Goal: Information Seeking & Learning: Learn about a topic

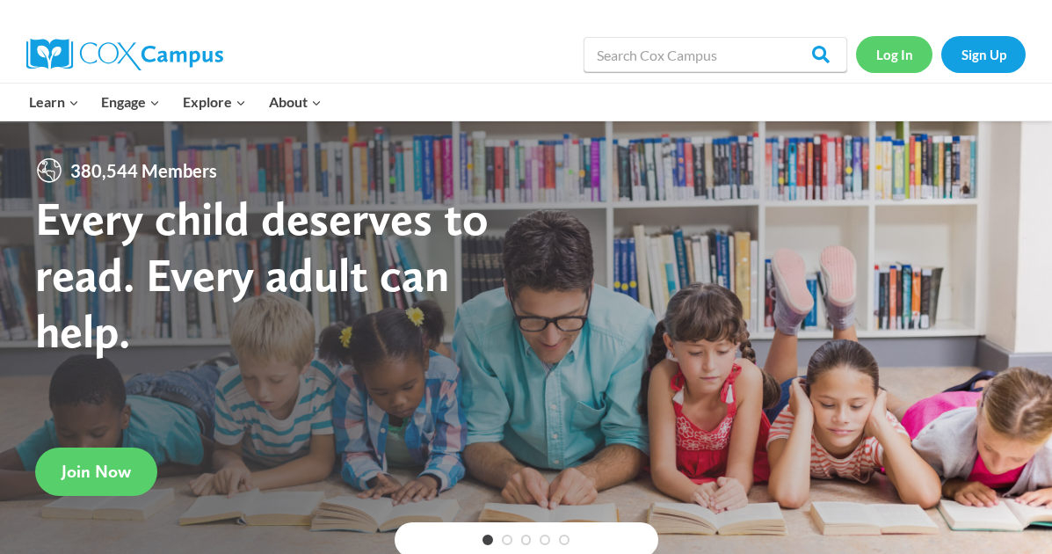
click at [898, 42] on link "Log In" at bounding box center [894, 54] width 76 height 36
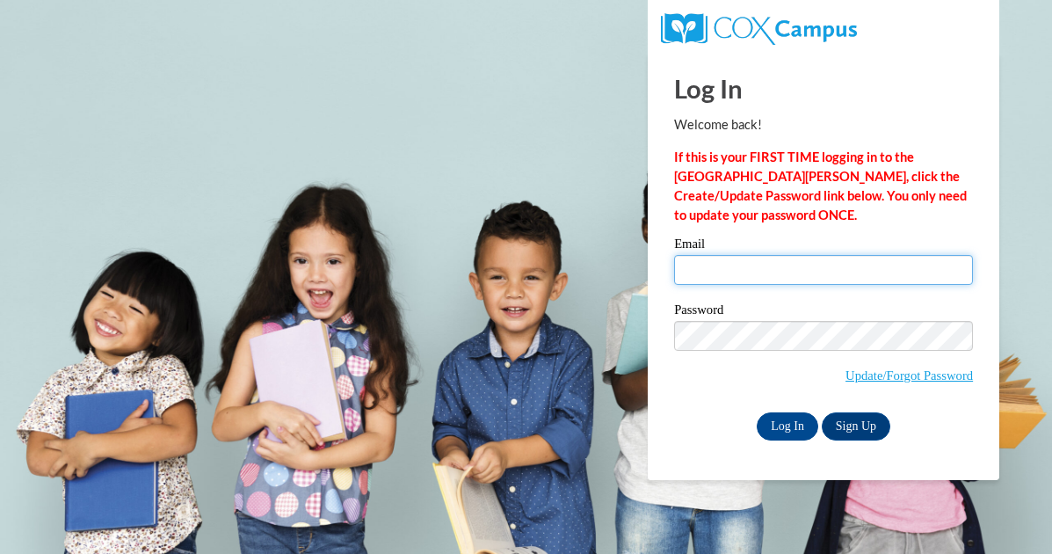
click at [749, 268] on input "Email" at bounding box center [823, 270] width 299 height 30
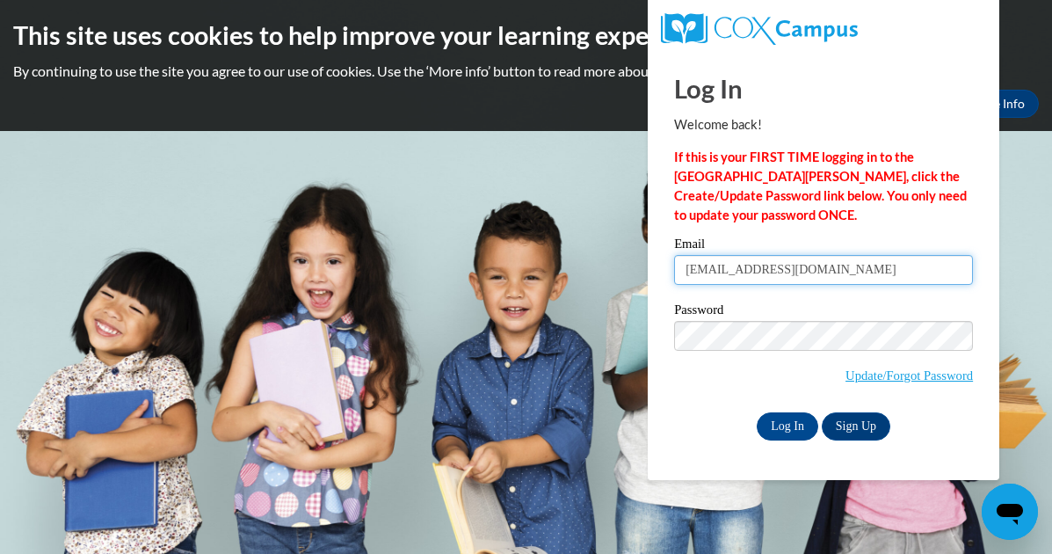
type input "vselder@valdosta.edu"
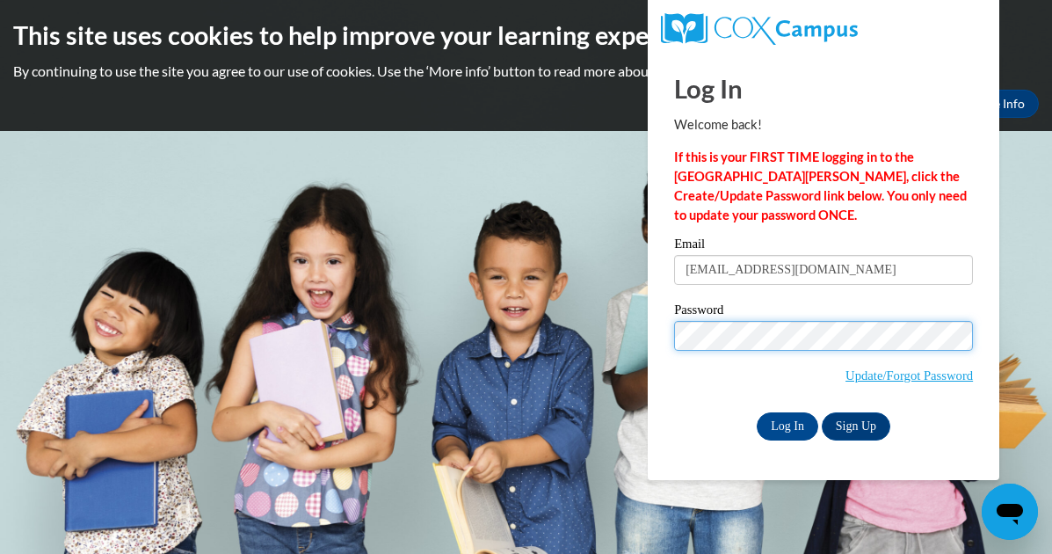
click at [757, 412] on input "Log In" at bounding box center [788, 426] width 62 height 28
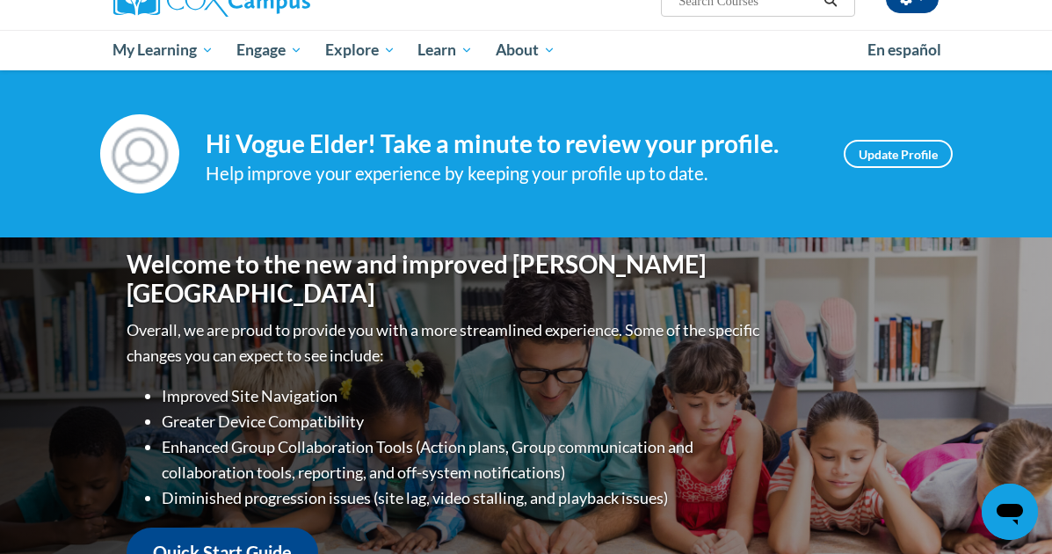
scroll to position [14, 0]
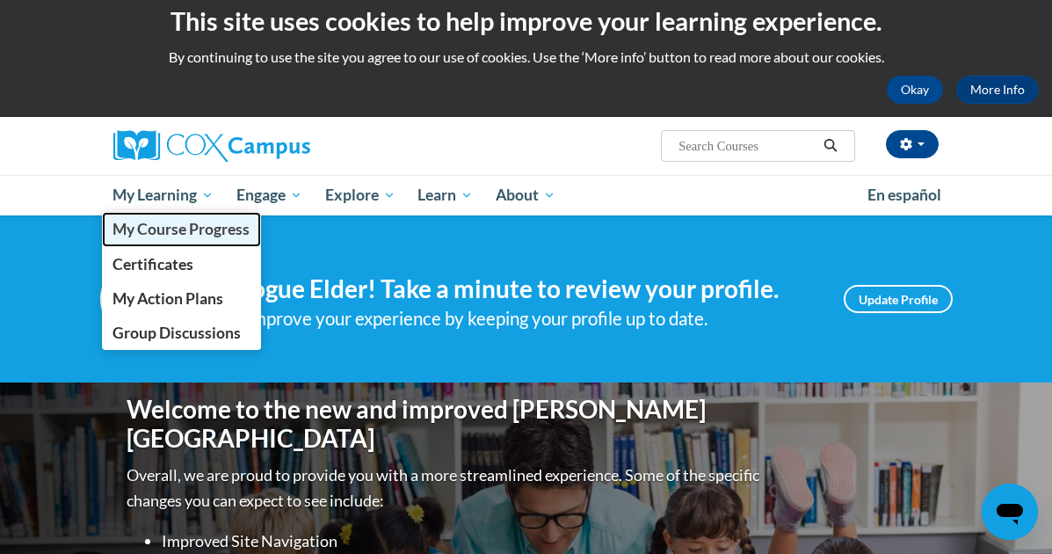
click at [164, 224] on span "My Course Progress" at bounding box center [180, 229] width 137 height 18
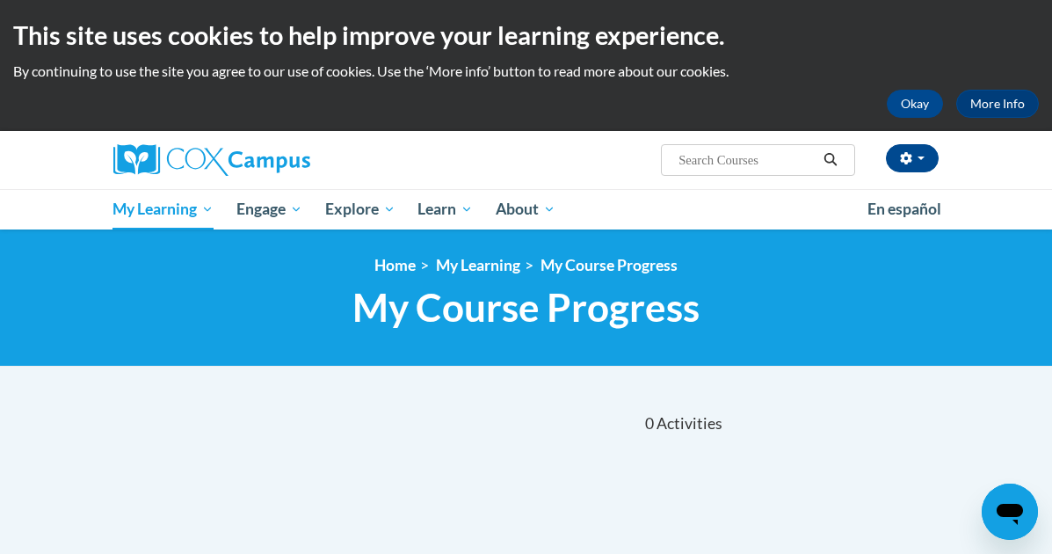
click at [706, 163] on input "Search..." at bounding box center [747, 159] width 141 height 21
type input "science of reqding"
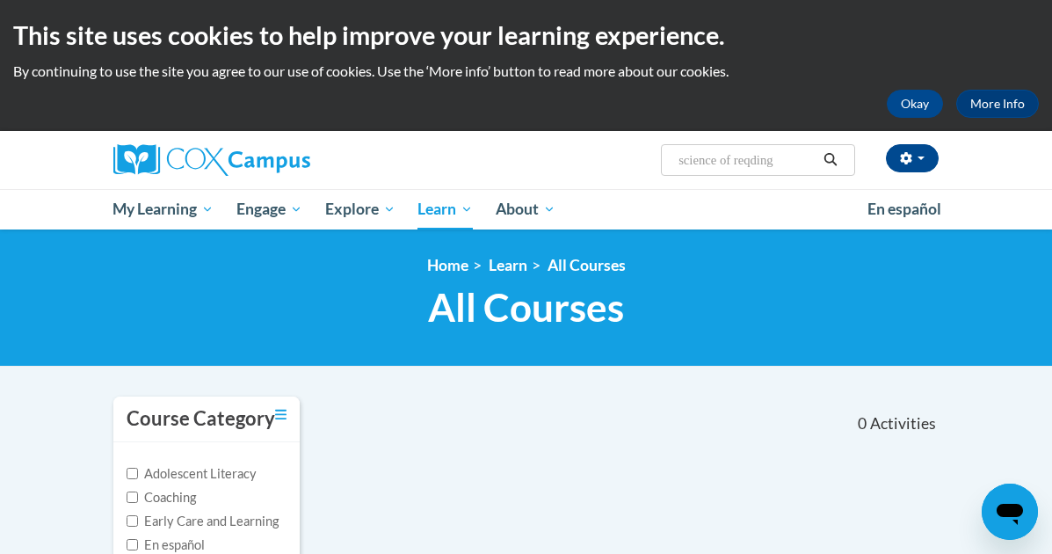
click at [758, 159] on input "science of reqding" at bounding box center [747, 159] width 141 height 21
type input "science of reading"
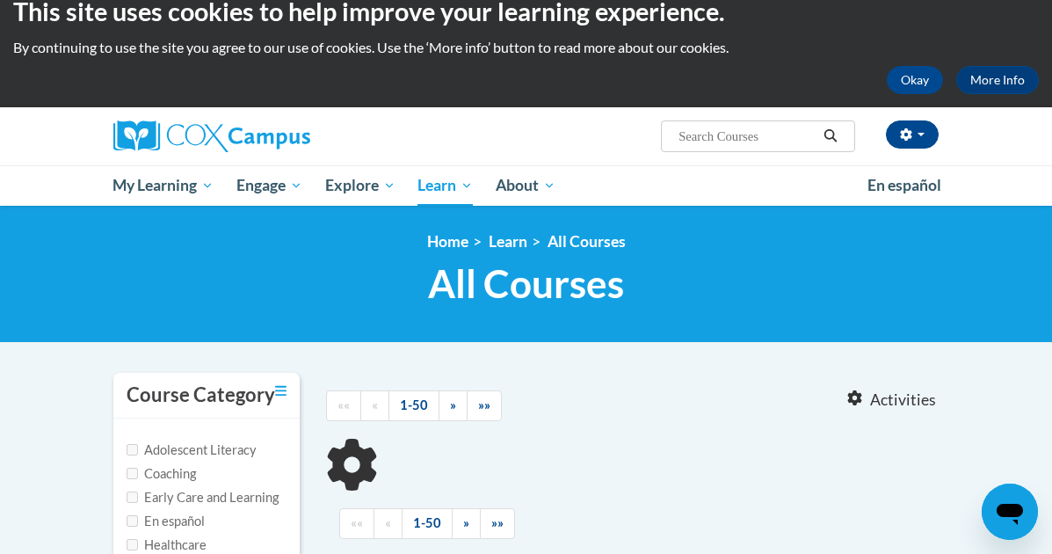
type input "science of reading"
